Goal: Task Accomplishment & Management: Complete application form

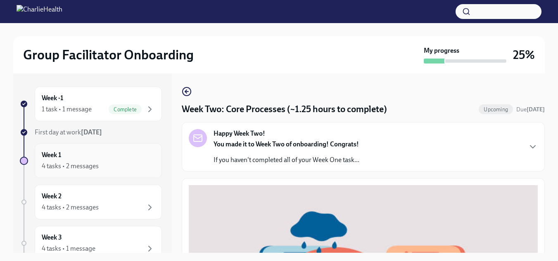
click at [64, 158] on div "Week 1 4 tasks • 2 messages" at bounding box center [98, 161] width 113 height 21
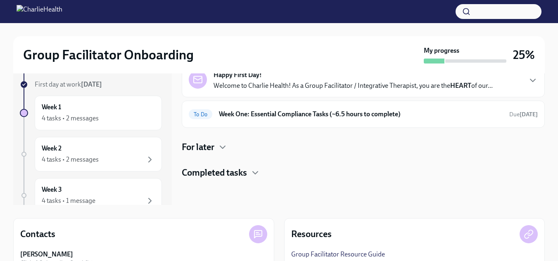
scroll to position [47, 0]
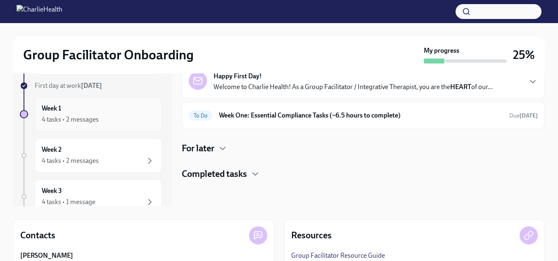
click at [47, 125] on div "Week 1 4 tasks • 2 messages" at bounding box center [98, 114] width 127 height 35
click at [66, 117] on div "4 tasks • 2 messages" at bounding box center [70, 119] width 57 height 9
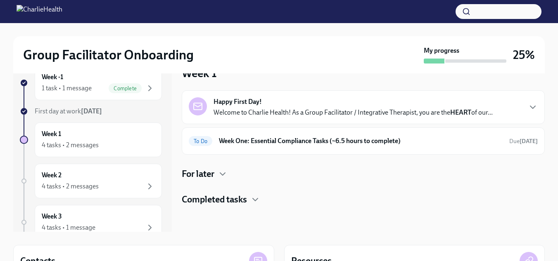
scroll to position [14, 0]
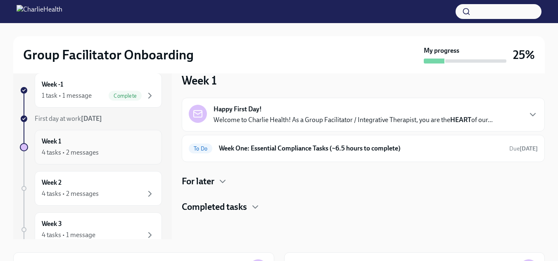
click at [85, 155] on div "4 tasks • 2 messages" at bounding box center [70, 152] width 57 height 9
click at [271, 112] on div "Happy First Day! Welcome to Charlie Health! As a Group Facilitator / Integrativ…" at bounding box center [353, 115] width 279 height 20
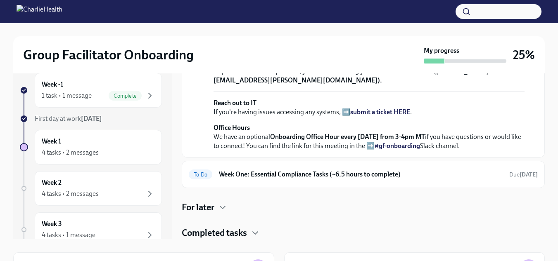
scroll to position [344, 0]
click at [86, 148] on div "4 tasks • 2 messages" at bounding box center [98, 153] width 113 height 10
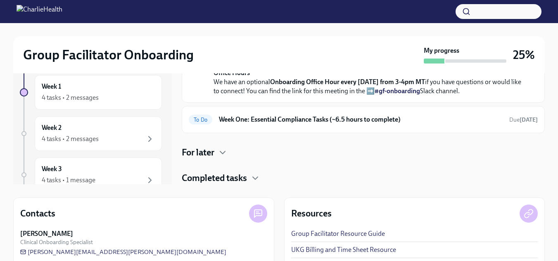
scroll to position [74, 0]
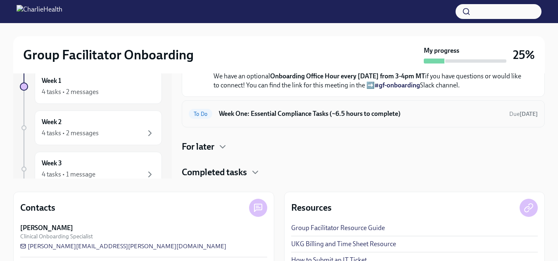
click at [453, 116] on h6 "Week One: Essential Compliance Tasks (~6.5 hours to complete)" at bounding box center [361, 113] width 284 height 9
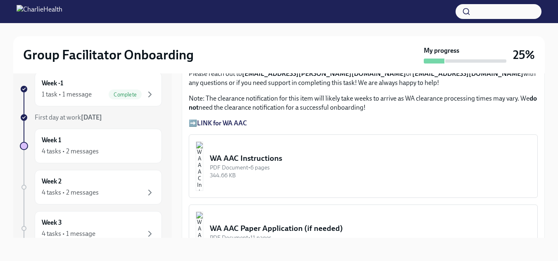
scroll to position [632, 0]
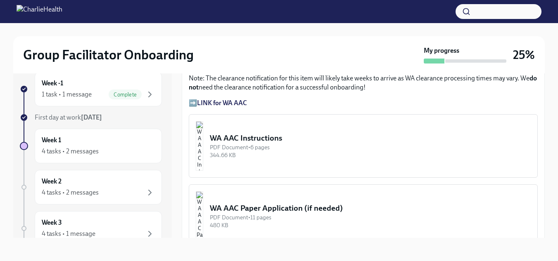
click at [284, 140] on div "WA AAC Instructions" at bounding box center [370, 138] width 321 height 11
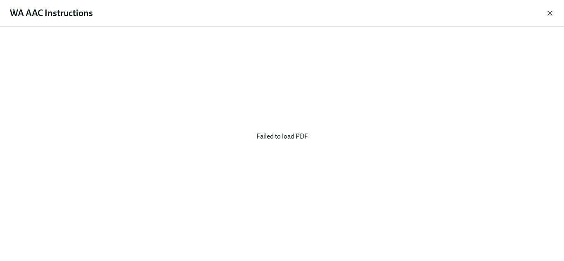
click at [551, 12] on icon "button" at bounding box center [550, 13] width 4 height 4
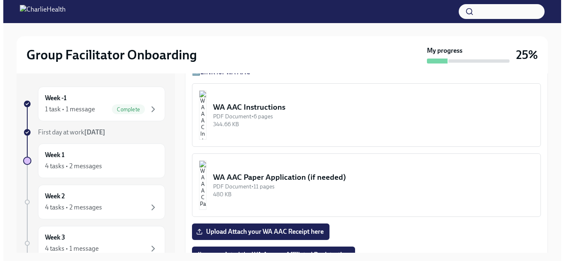
scroll to position [657, 0]
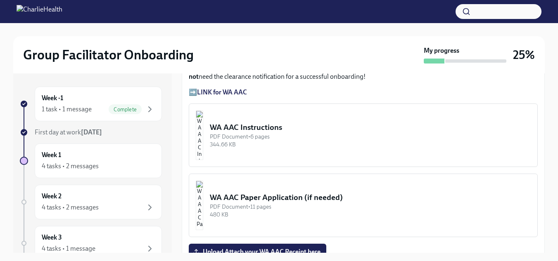
click at [203, 130] on img "button" at bounding box center [199, 136] width 7 height 50
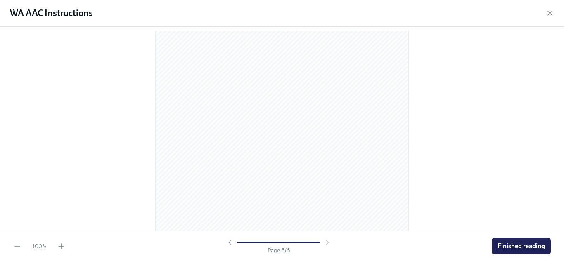
scroll to position [1678, 0]
click at [61, 246] on icon "button" at bounding box center [61, 246] width 0 height 5
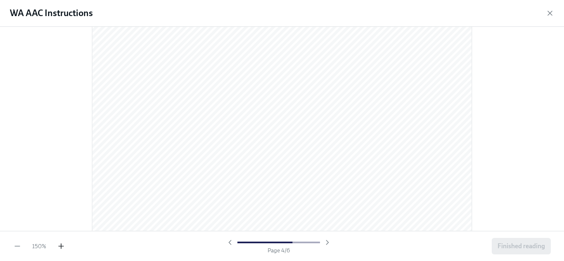
click at [61, 246] on icon "button" at bounding box center [61, 246] width 0 height 5
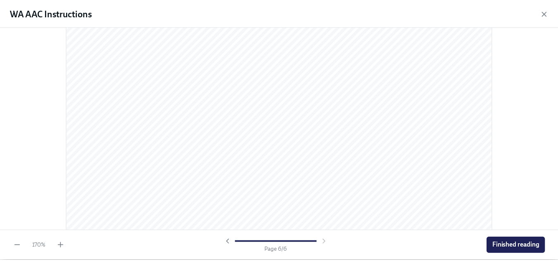
scroll to position [2986, 0]
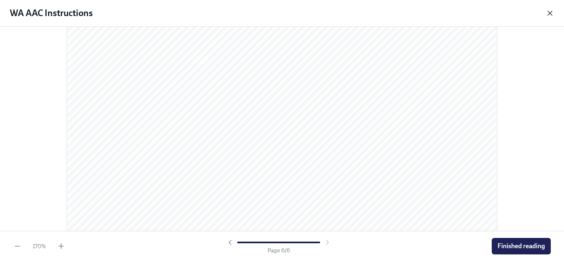
click at [551, 14] on icon "button" at bounding box center [550, 13] width 4 height 4
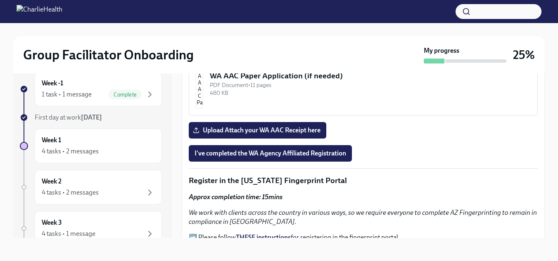
scroll to position [759, 0]
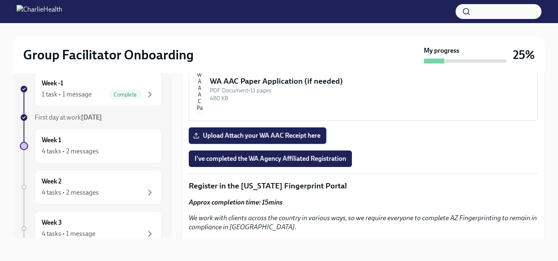
click at [314, 135] on span "Upload Attach your WA AAC Receipt here" at bounding box center [258, 136] width 126 height 8
click at [0, 0] on input "Upload Attach your WA AAC Receipt here" at bounding box center [0, 0] width 0 height 0
click at [261, 159] on span "I've completed the WA Agency Affiliated Registration" at bounding box center [271, 159] width 152 height 8
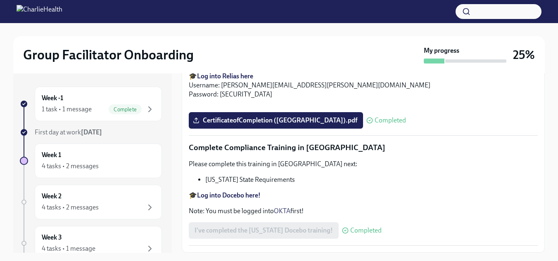
scroll to position [1855, 0]
click at [96, 193] on div "Week 2 4 tasks • 2 messages" at bounding box center [98, 202] width 113 height 21
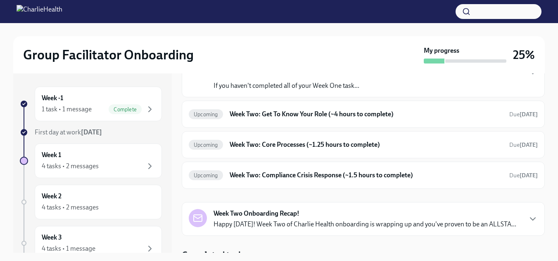
scroll to position [72, 0]
